Goal: Transaction & Acquisition: Download file/media

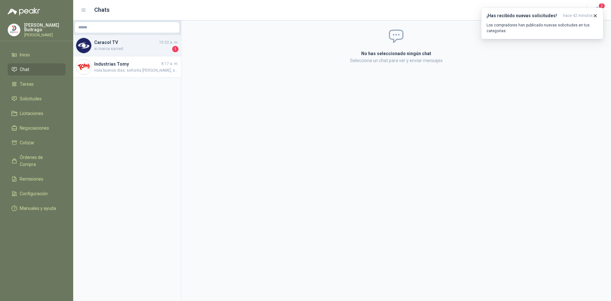
click at [149, 50] on span "si marca sacred" at bounding box center [132, 49] width 77 height 6
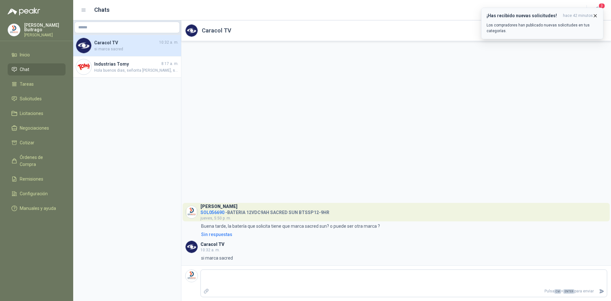
click at [595, 17] on icon "button" at bounding box center [594, 15] width 5 height 5
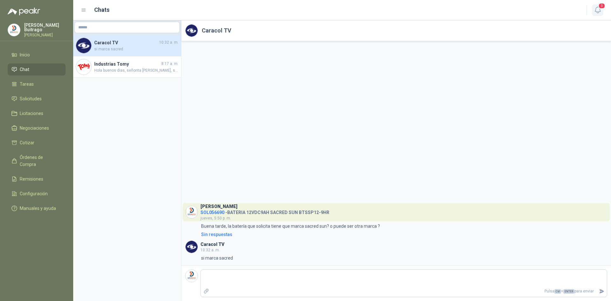
click at [597, 10] on icon "button" at bounding box center [598, 10] width 8 height 8
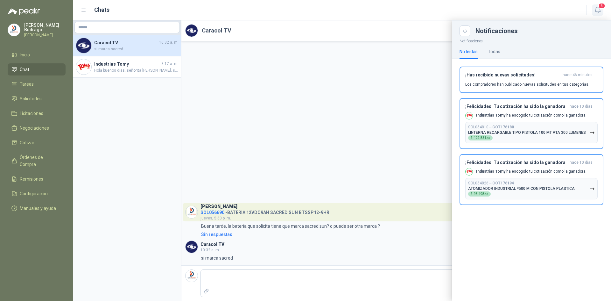
click at [597, 10] on icon "button" at bounding box center [598, 10] width 8 height 8
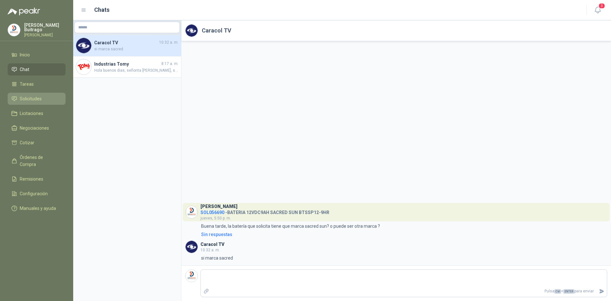
click at [45, 95] on li "Solicitudes" at bounding box center [36, 98] width 50 height 7
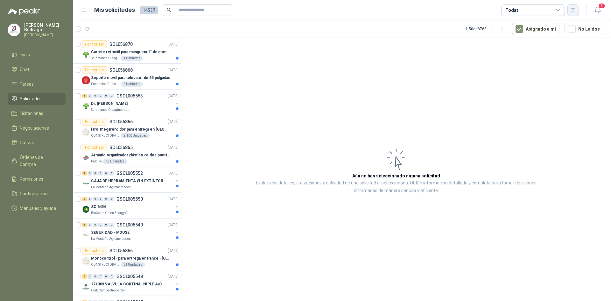
click at [575, 11] on icon "button" at bounding box center [572, 9] width 5 height 5
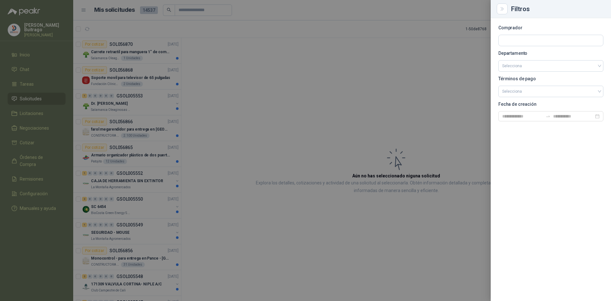
click at [280, 76] on div at bounding box center [305, 150] width 611 height 301
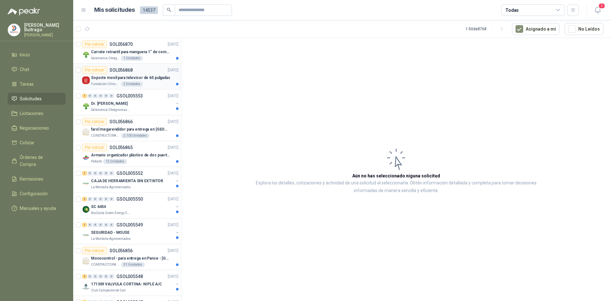
click at [115, 75] on p "Soporte movil para televisor de 65 pulgadas" at bounding box center [130, 78] width 79 height 6
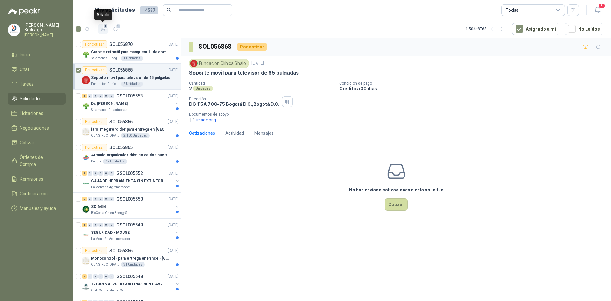
click at [104, 30] on icon "button" at bounding box center [103, 28] width 4 height 3
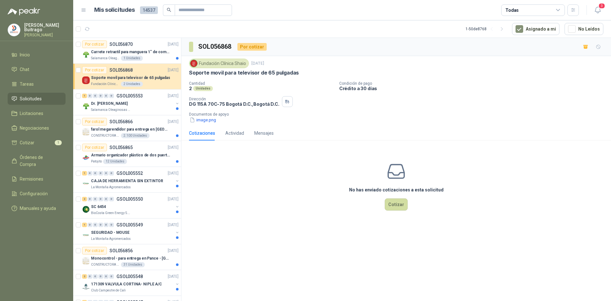
click at [530, 11] on div "Todas" at bounding box center [533, 9] width 64 height 11
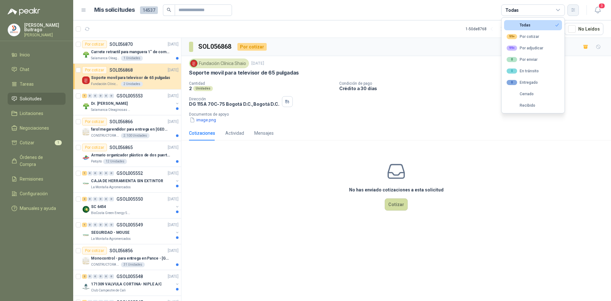
click at [573, 11] on icon "button" at bounding box center [572, 9] width 5 height 5
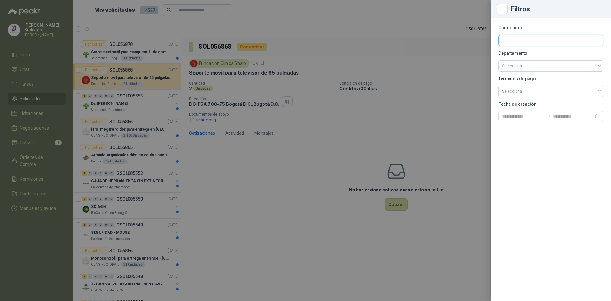
click at [508, 43] on input "text" at bounding box center [550, 40] width 104 height 11
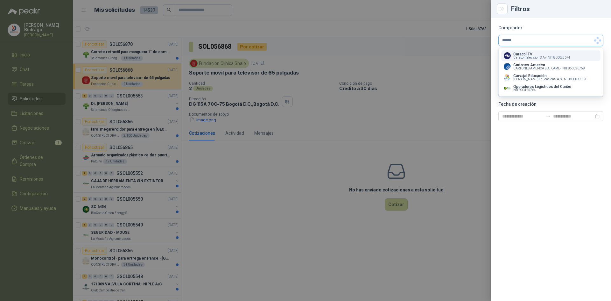
type input "*******"
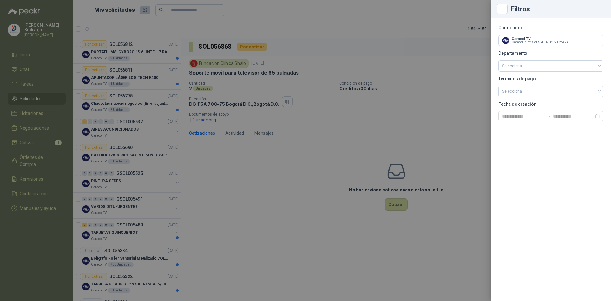
click at [289, 181] on div at bounding box center [305, 150] width 611 height 301
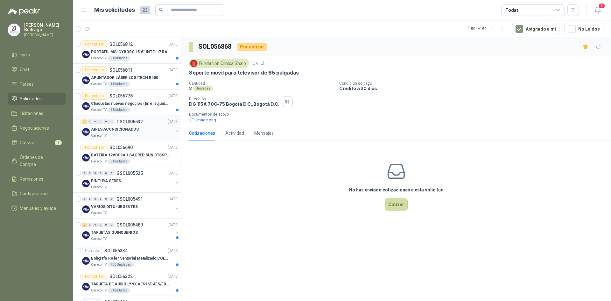
click at [116, 128] on p "AIRES ACONDICIONADOS" at bounding box center [115, 129] width 48 height 6
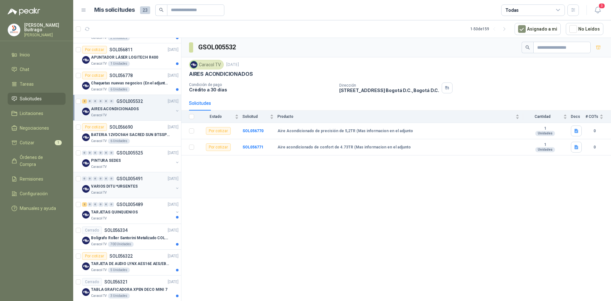
scroll to position [32, 0]
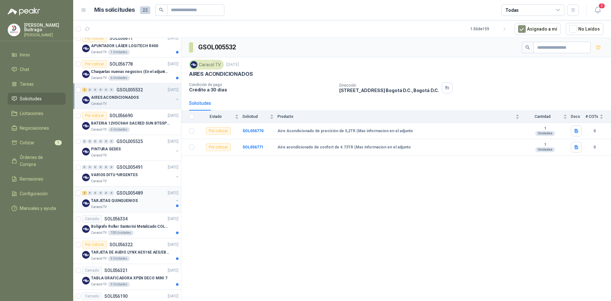
click at [130, 200] on p "TARJETAS QUINQUENIOS" at bounding box center [114, 201] width 47 height 6
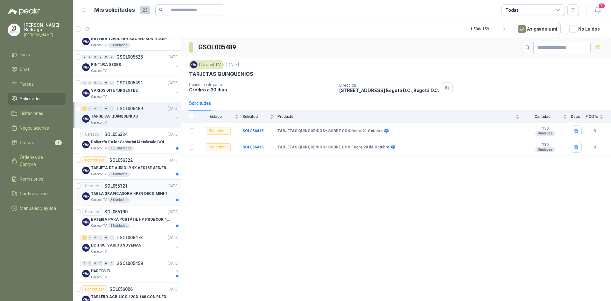
scroll to position [127, 0]
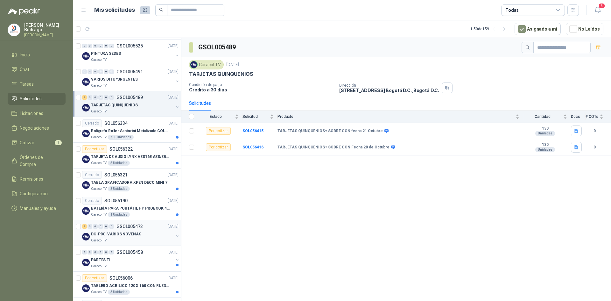
click at [126, 232] on p "DC-PDO-VARIOS NOVENAS" at bounding box center [116, 234] width 50 height 6
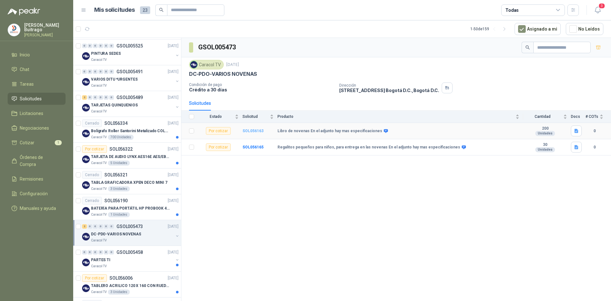
click at [254, 132] on b "SOL056163" at bounding box center [252, 131] width 21 height 4
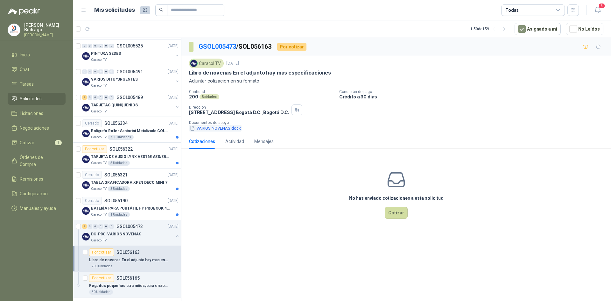
click at [220, 129] on button "VARIOS NOVENAS.docx" at bounding box center [215, 128] width 52 height 7
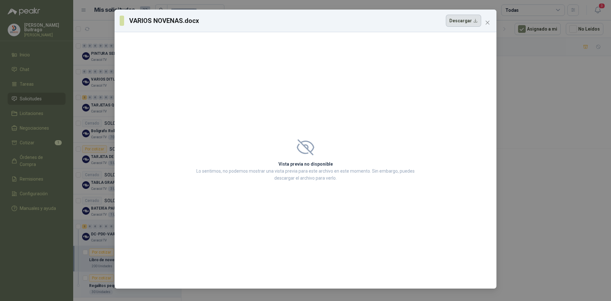
click at [477, 20] on button "Descargar" at bounding box center [463, 21] width 35 height 12
click at [488, 22] on icon "close" at bounding box center [487, 23] width 4 height 4
